Goal: Task Accomplishment & Management: Manage account settings

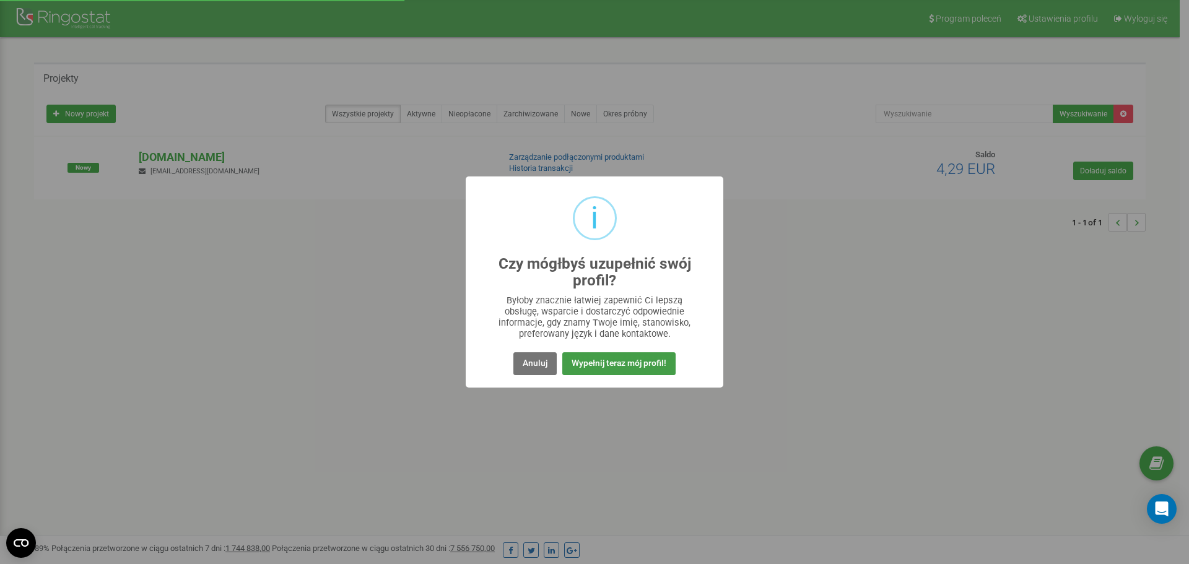
click at [599, 356] on button "Wypełnij teraz mój profil!" at bounding box center [618, 363] width 113 height 23
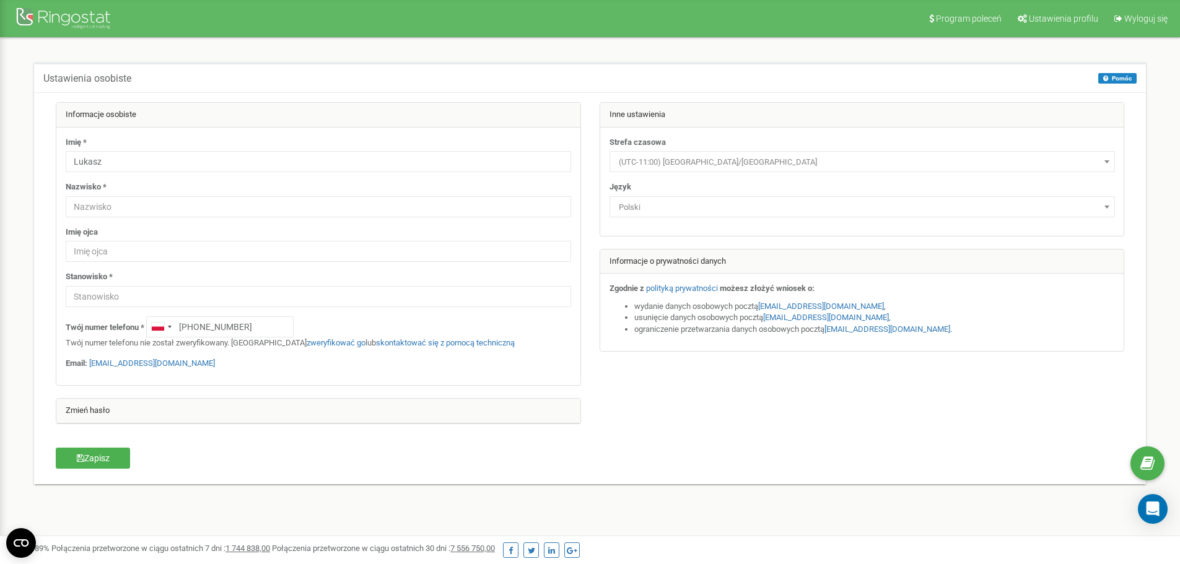
click at [1016, 51] on div "Ustawienia osobiste [GEOGRAPHIC_DATA] [GEOGRAPHIC_DATA] Na tej stronie możesz e…" at bounding box center [589, 281] width 1161 height 487
click at [149, 209] on input "text" at bounding box center [318, 206] width 505 height 21
type input "Bojarowski"
click at [298, 256] on input "text" at bounding box center [318, 251] width 505 height 21
click at [272, 221] on div "Imię * Lukasz Nazwisko * Bojarowski Imię ojca Stanowisko * Twój numer telefonu …" at bounding box center [318, 257] width 524 height 258
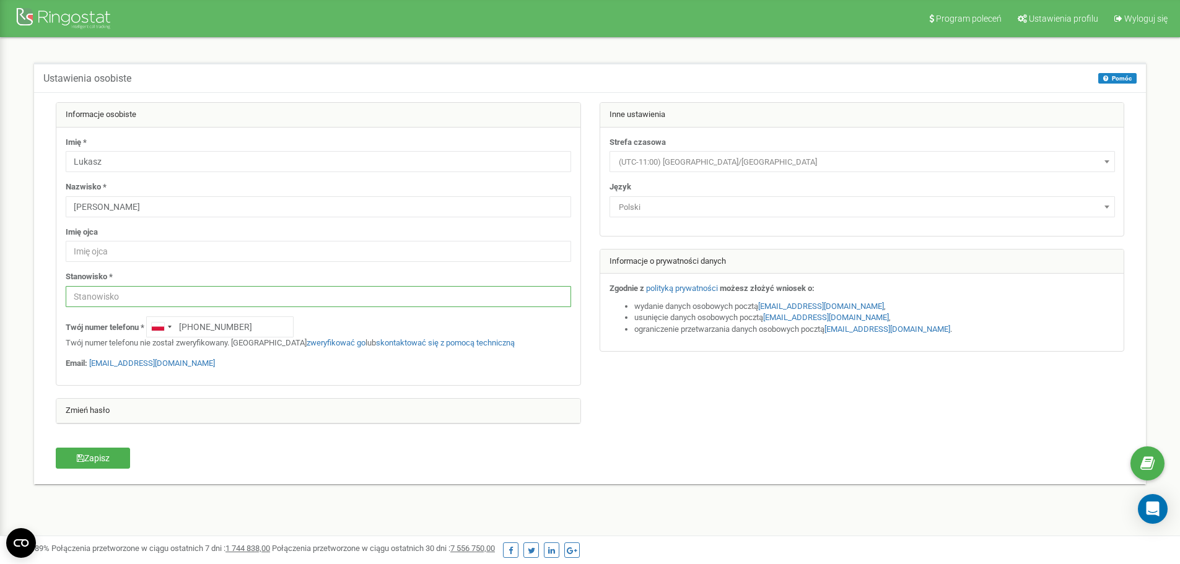
click at [220, 303] on input "text" at bounding box center [318, 296] width 505 height 21
type input "c"
type input "CEO"
click at [84, 459] on button "Zapisz" at bounding box center [93, 458] width 74 height 21
click at [1169, 74] on div "Ustawienia osobiste Pomóc Pomóc Na tej stronie możesz edytować swoje ustawienia…" at bounding box center [589, 281] width 1161 height 487
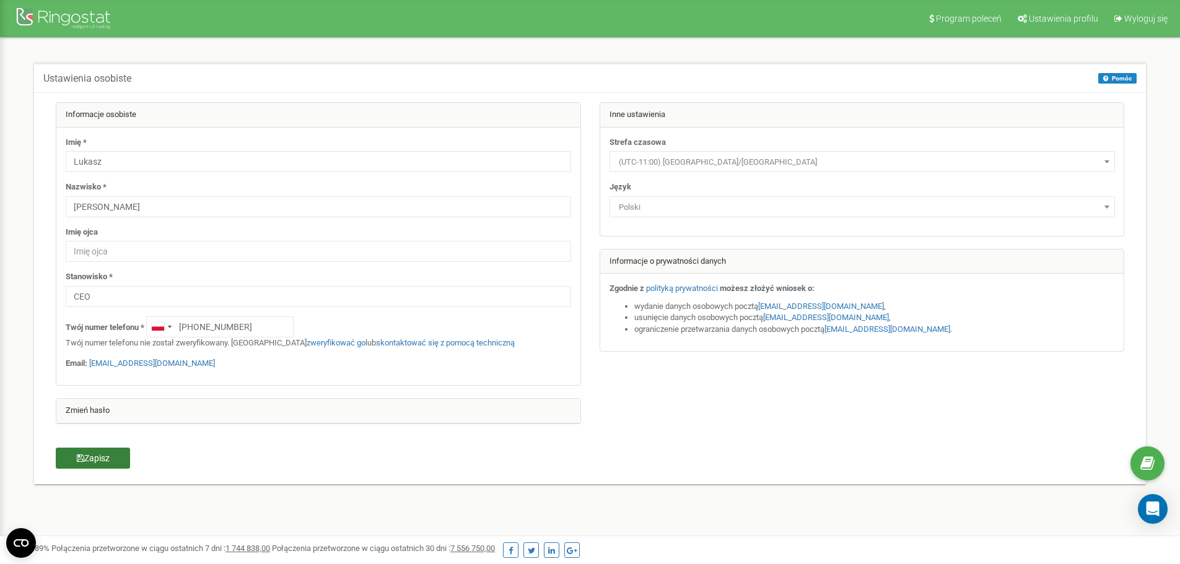
click at [85, 454] on button "Zapisz" at bounding box center [93, 458] width 74 height 21
click at [747, 525] on div "Program poleceń Ustawienia profilu Wyloguj się Ustawienia osobiste Pomóc Pomóc …" at bounding box center [590, 371] width 1180 height 743
click at [16, 542] on circle "Open CMP widget" at bounding box center [21, 543] width 30 height 30
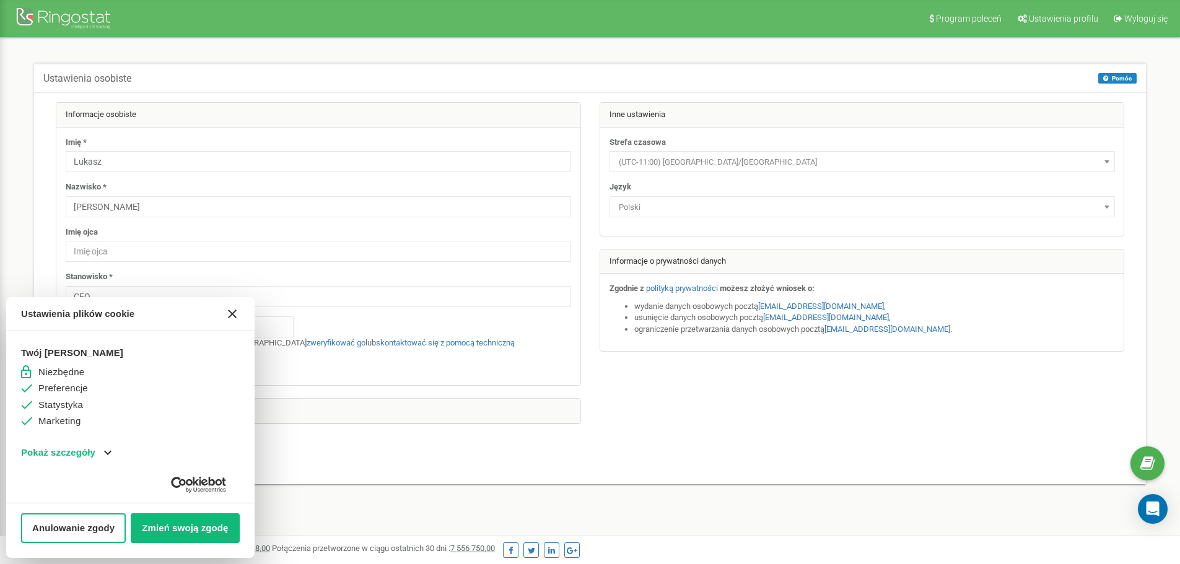
click at [231, 313] on icon "Close CMP widget" at bounding box center [232, 314] width 9 height 9
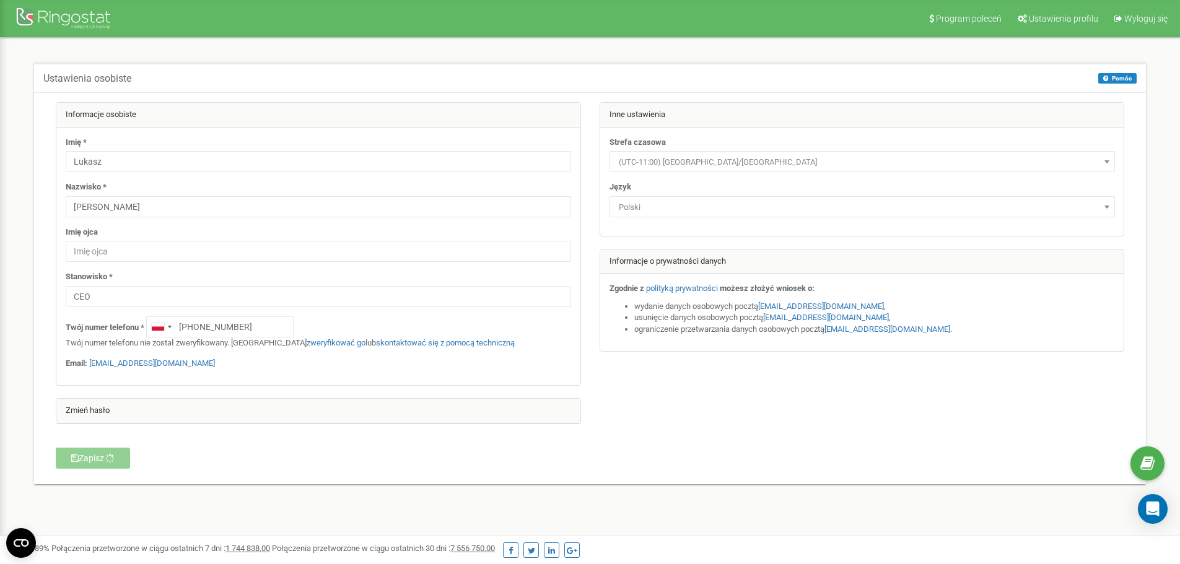
click at [8, 108] on div "Program poleceń Ustawienia profilu Wyloguj się Ustawienia osobiste Pomóc Pomóc …" at bounding box center [590, 371] width 1180 height 743
click at [53, 14] on div at bounding box center [64, 20] width 99 height 30
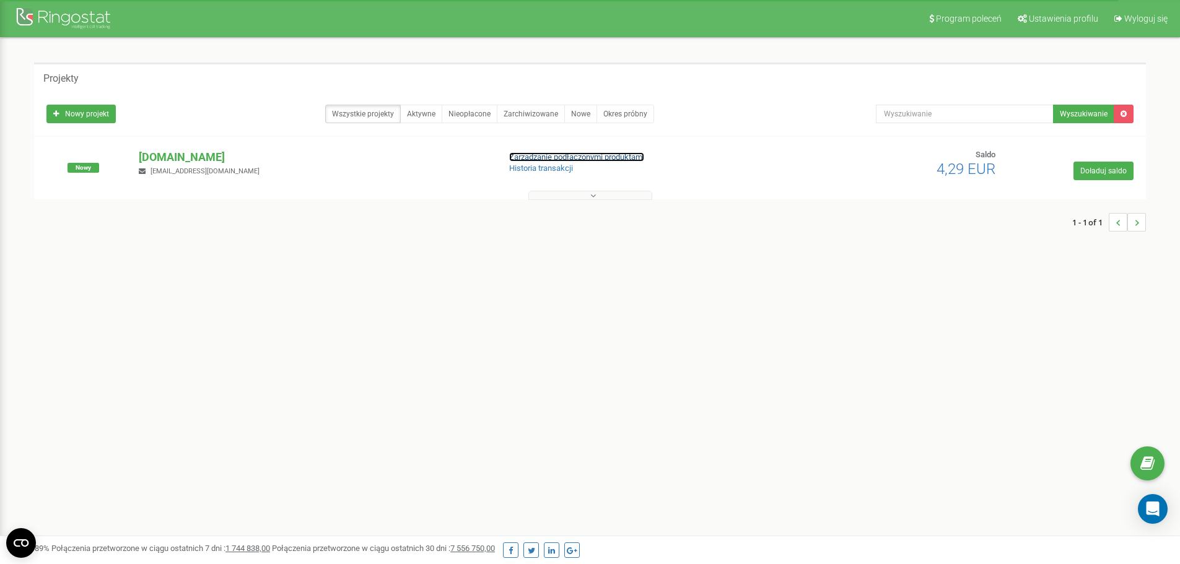
click at [560, 156] on link "Zarządzanie podłączonymi produktami" at bounding box center [576, 156] width 135 height 9
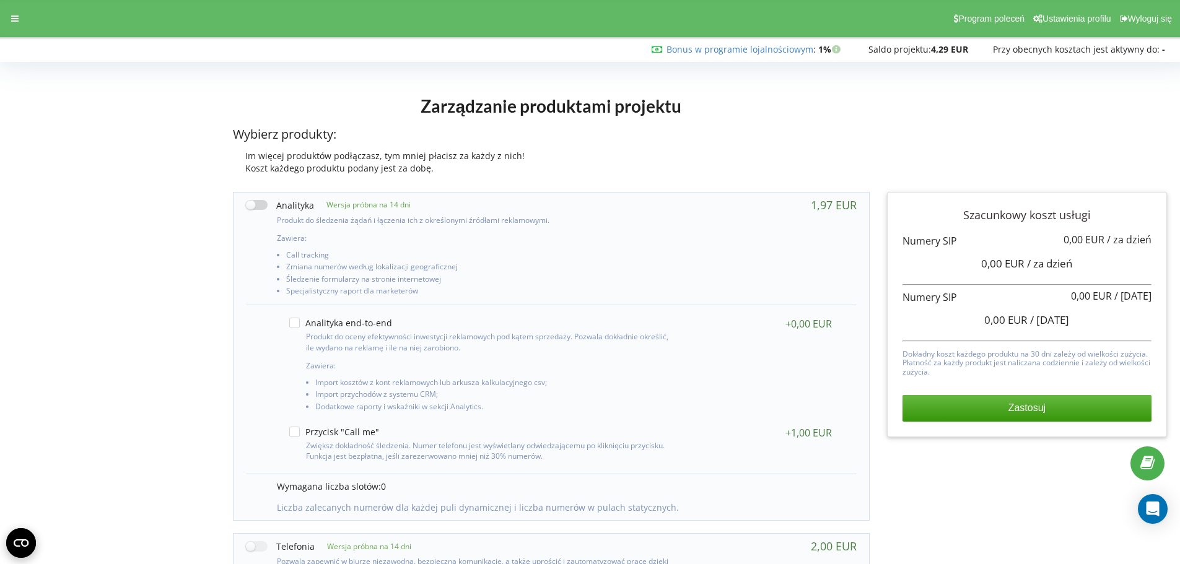
click at [256, 205] on label at bounding box center [280, 205] width 68 height 13
checkbox input "true"
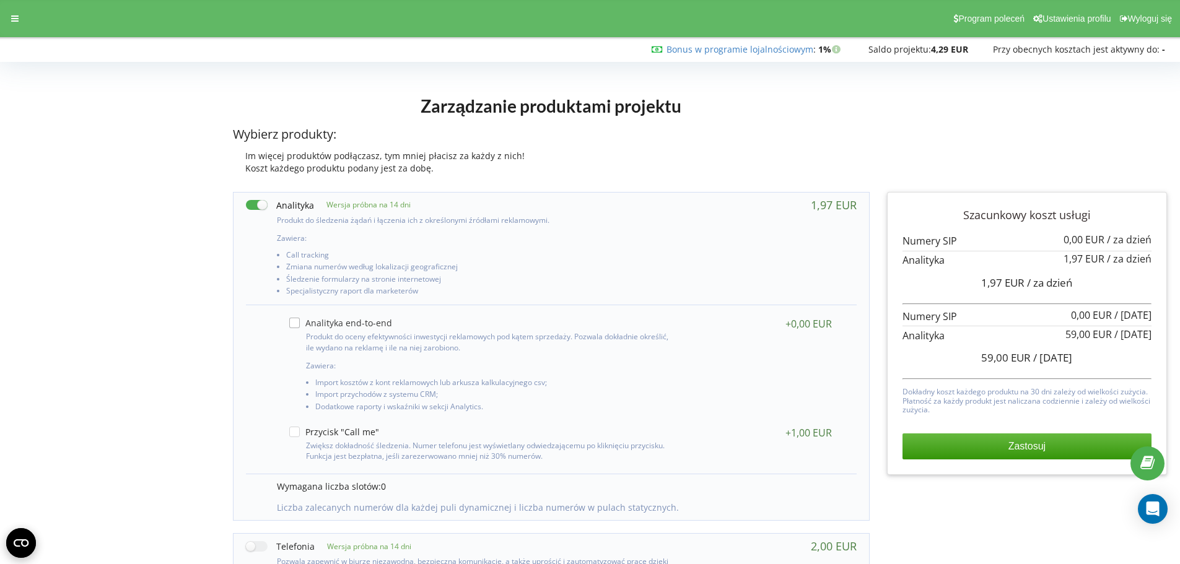
click at [297, 325] on label at bounding box center [340, 323] width 103 height 11
checkbox input "true"
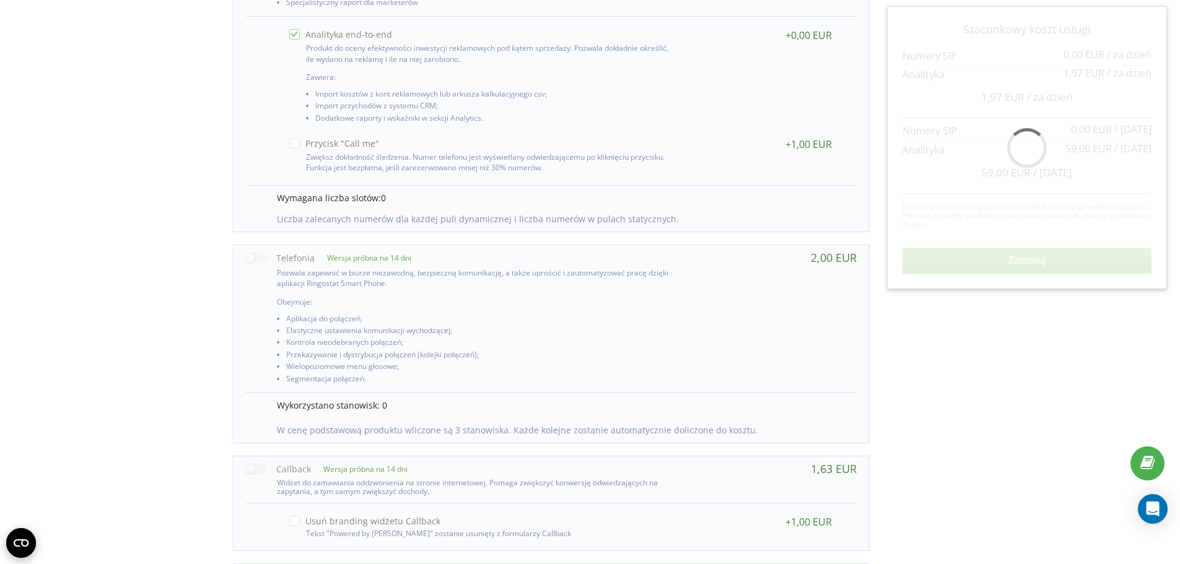
scroll to position [310, 0]
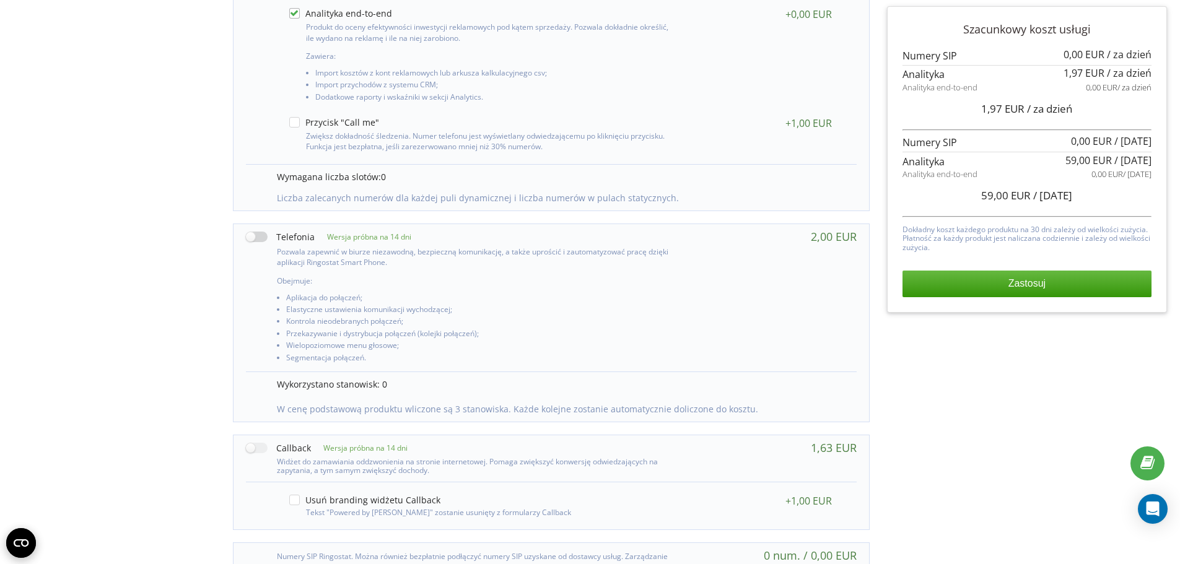
click at [259, 235] on label at bounding box center [280, 236] width 69 height 13
checkbox input "true"
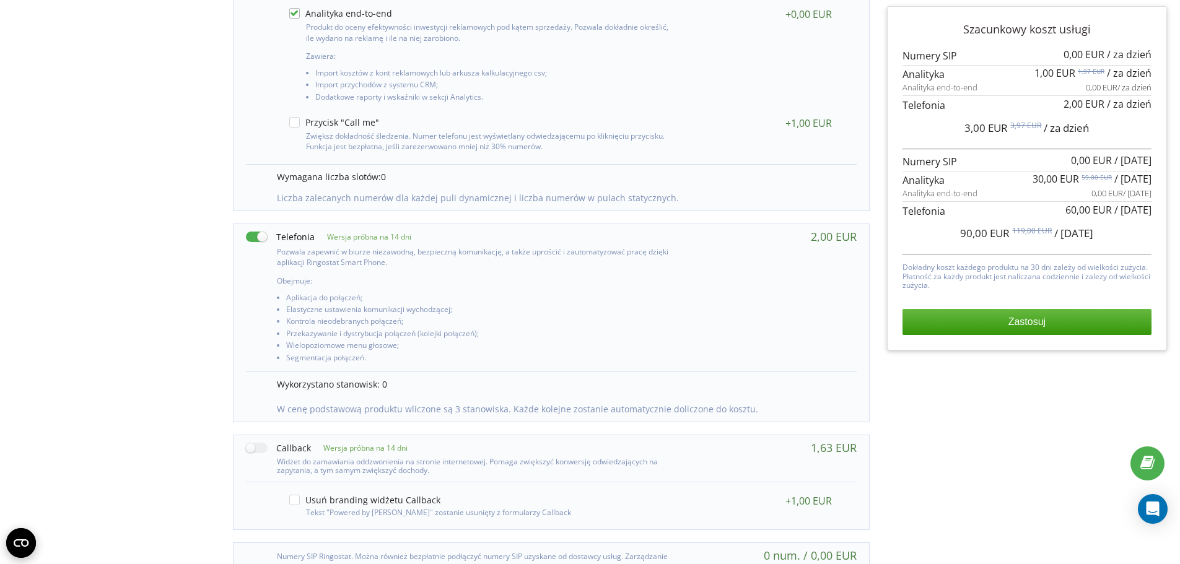
scroll to position [368, 0]
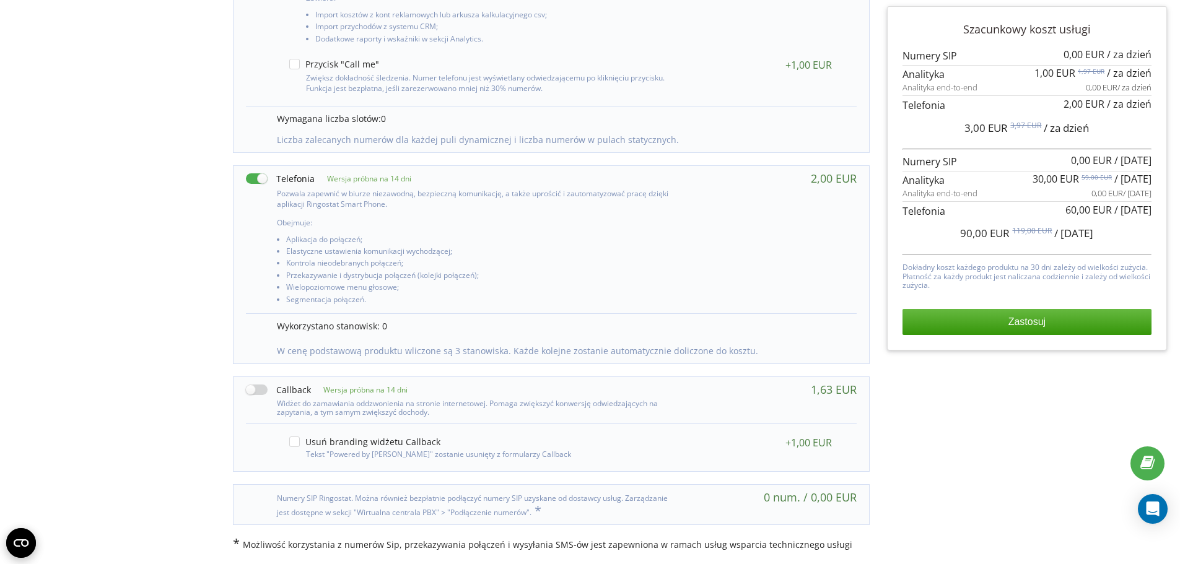
click at [250, 388] on label at bounding box center [278, 389] width 65 height 13
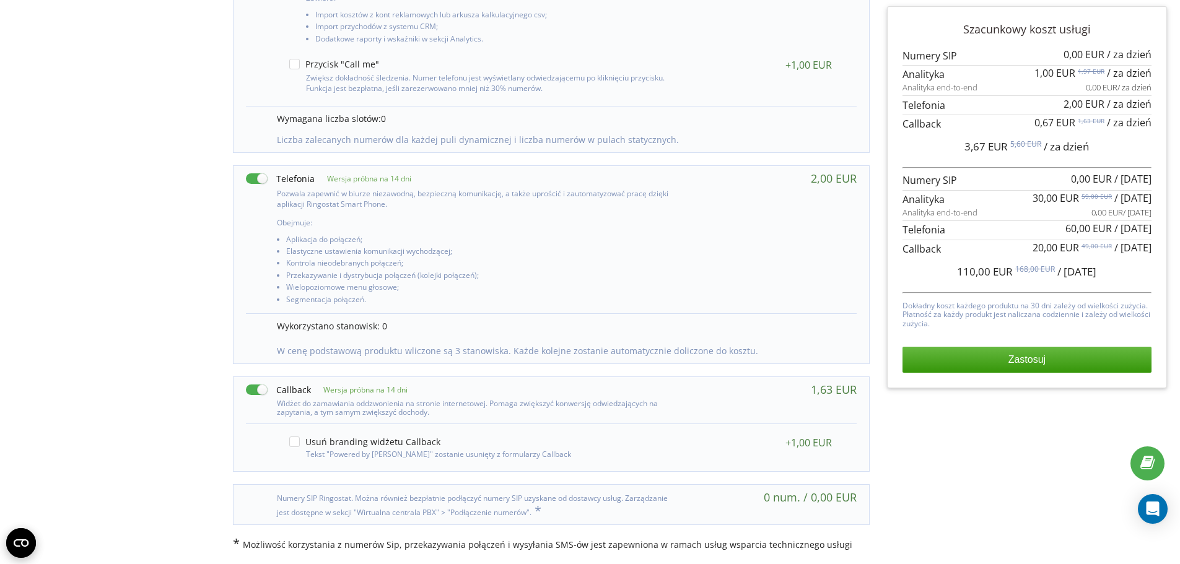
click at [256, 391] on label at bounding box center [278, 389] width 65 height 13
checkbox input "false"
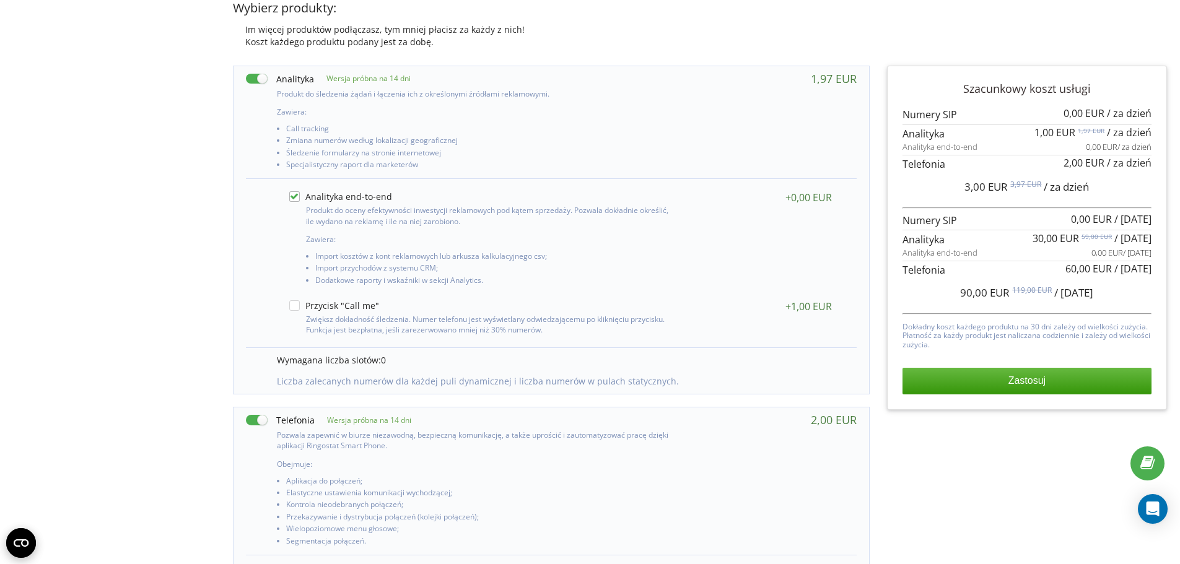
scroll to position [310, 0]
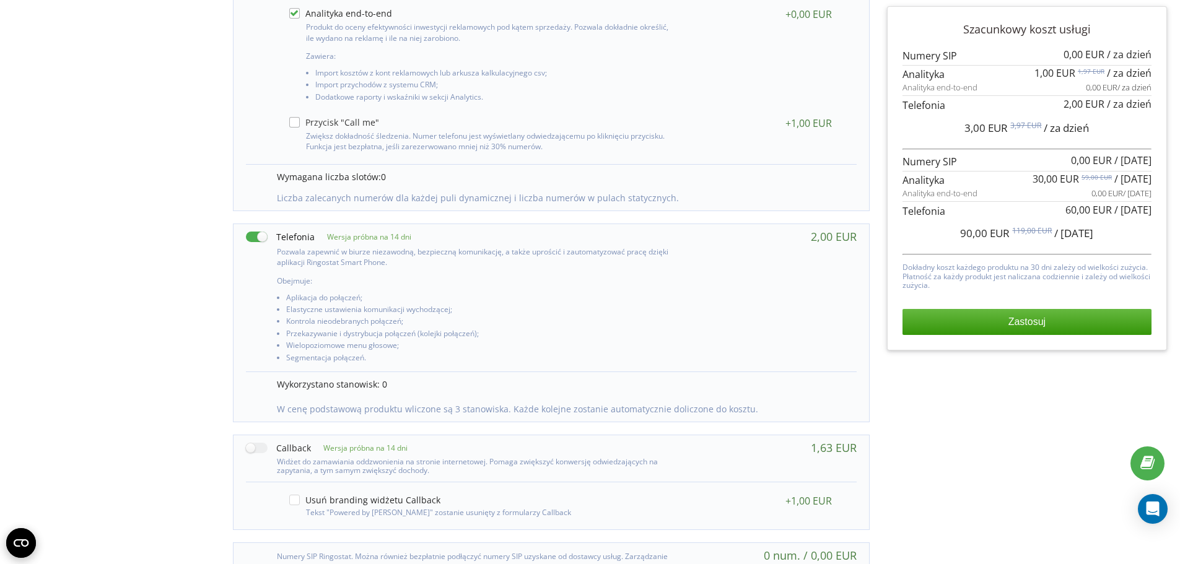
click at [295, 124] on label at bounding box center [334, 122] width 90 height 11
checkbox input "true"
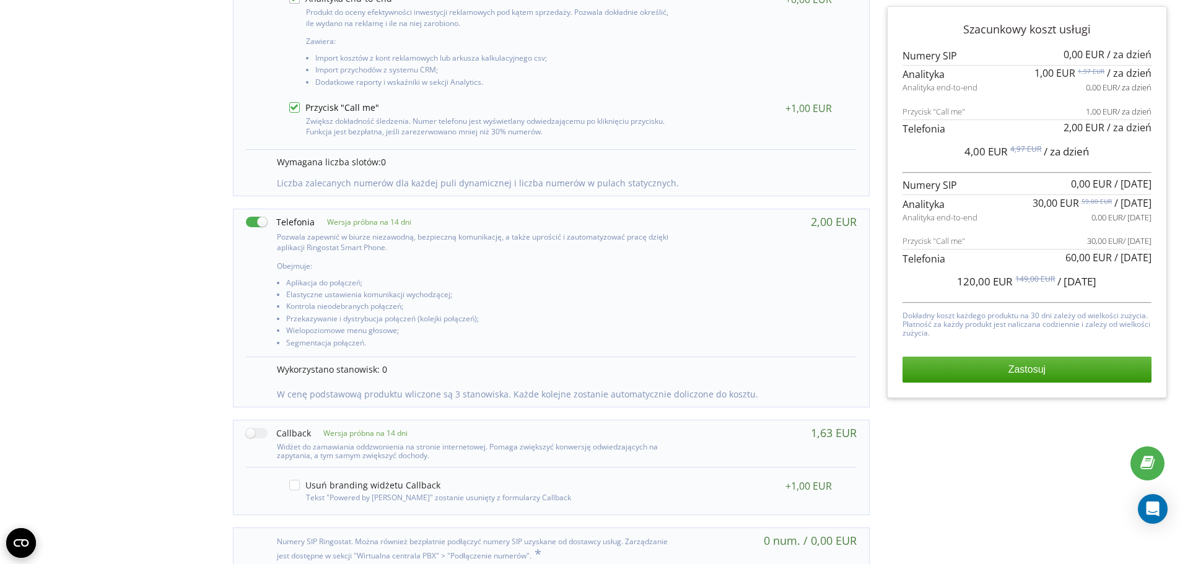
scroll to position [368, 0]
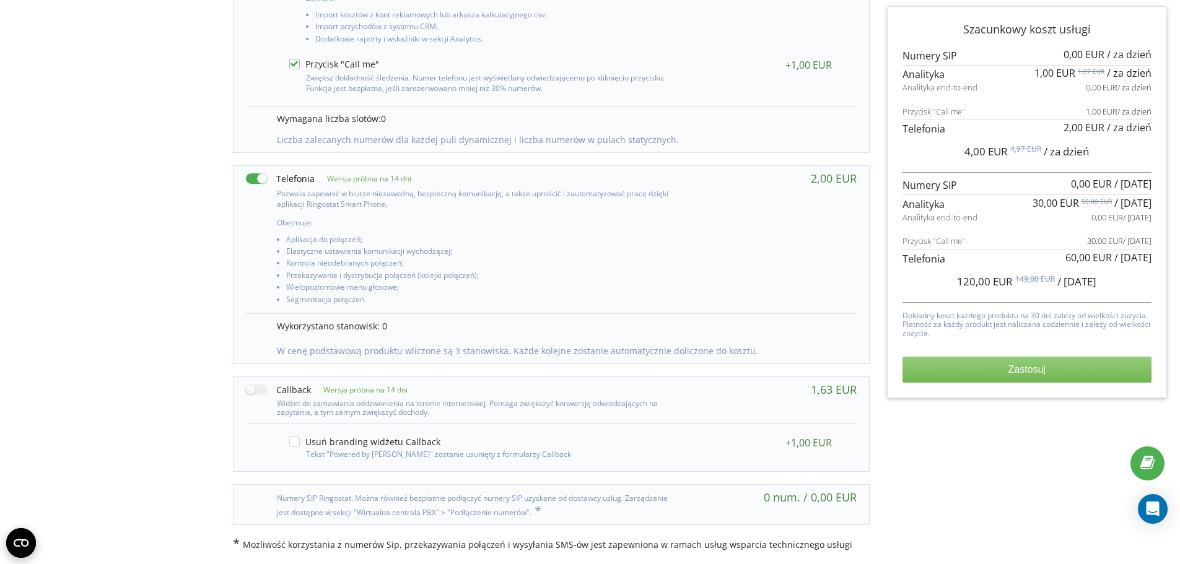
click at [987, 373] on button "Zastosuj" at bounding box center [1026, 370] width 249 height 26
